Goal: Task Accomplishment & Management: Manage account settings

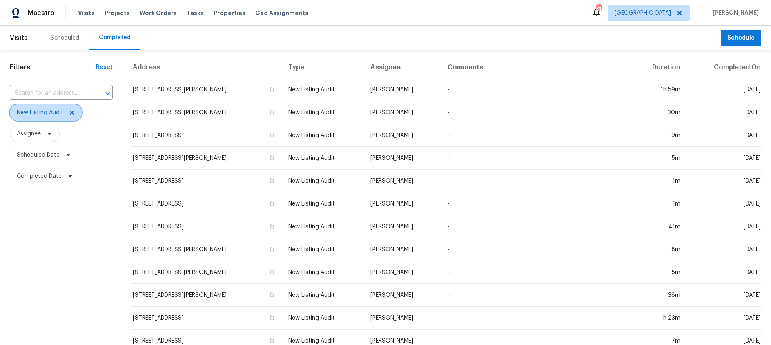
click at [70, 114] on icon at bounding box center [72, 112] width 7 height 7
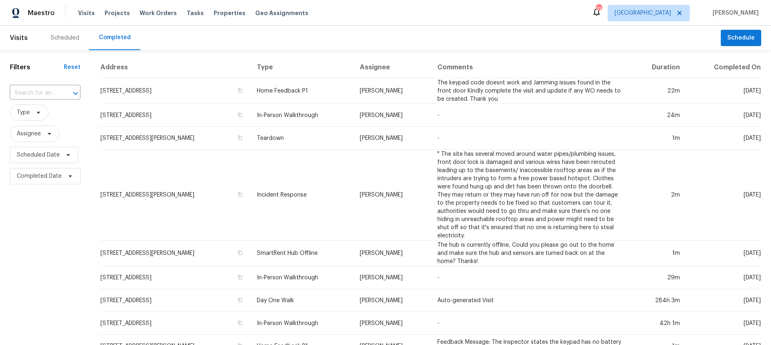
click at [75, 35] on div "Scheduled" at bounding box center [65, 38] width 29 height 8
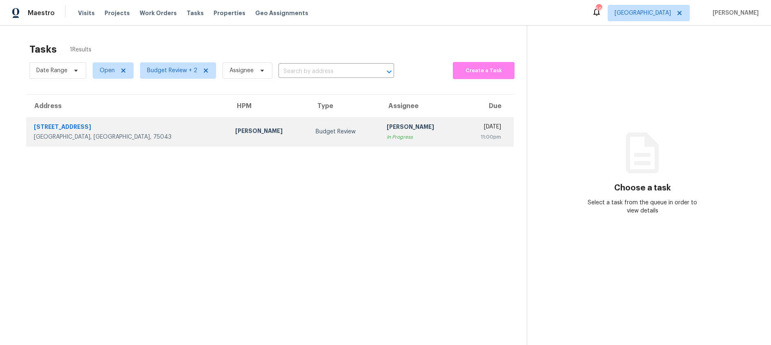
click at [235, 129] on div "[PERSON_NAME]" at bounding box center [268, 132] width 67 height 10
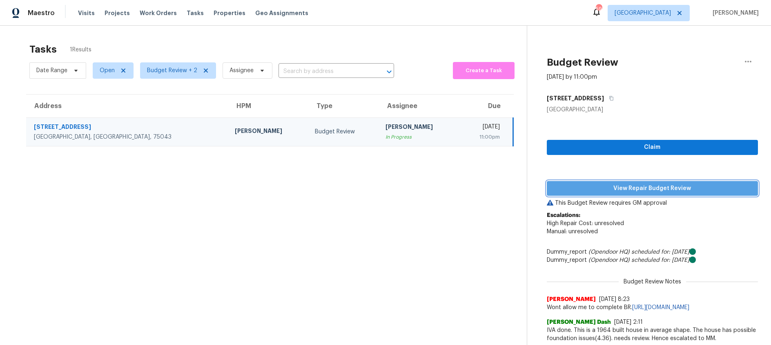
click at [643, 189] on span "View Repair Budget Review" at bounding box center [652, 189] width 198 height 10
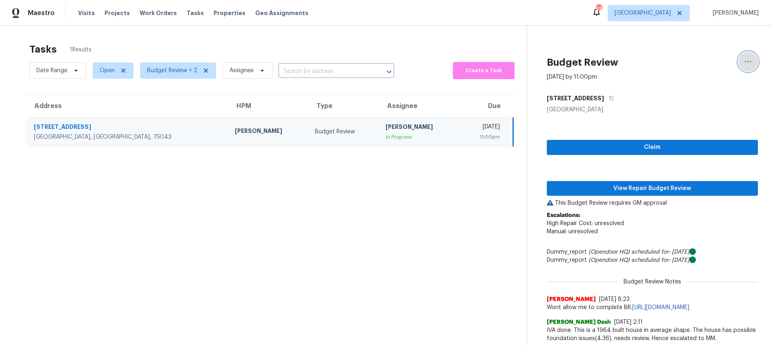
click at [741, 62] on button "button" at bounding box center [748, 62] width 20 height 20
click at [694, 65] on div "Cancel this task" at bounding box center [701, 63] width 64 height 8
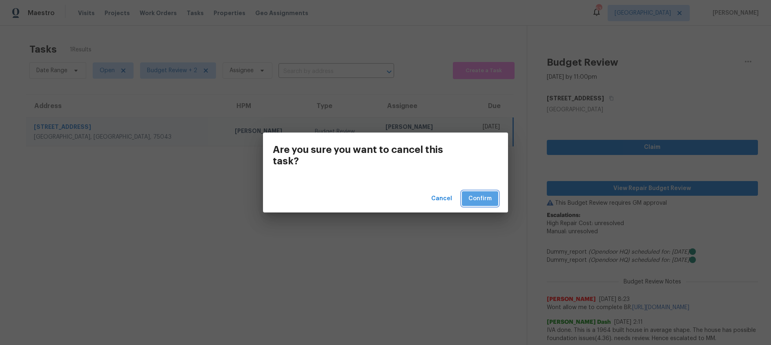
click at [481, 195] on span "Confirm" at bounding box center [479, 199] width 23 height 10
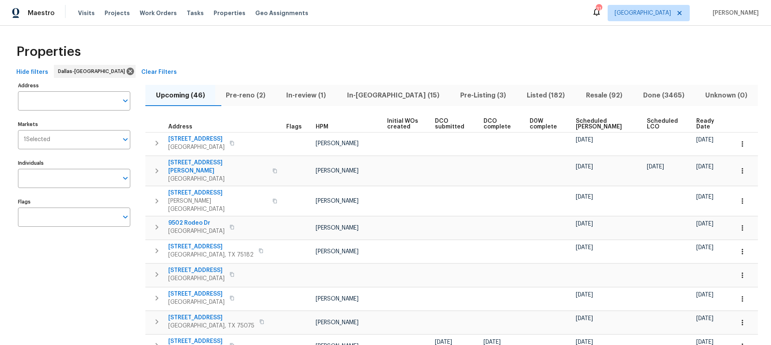
click at [381, 99] on span "In-[GEOGRAPHIC_DATA] (15)" at bounding box center [392, 95] width 103 height 11
